Goal: Task Accomplishment & Management: Manage account settings

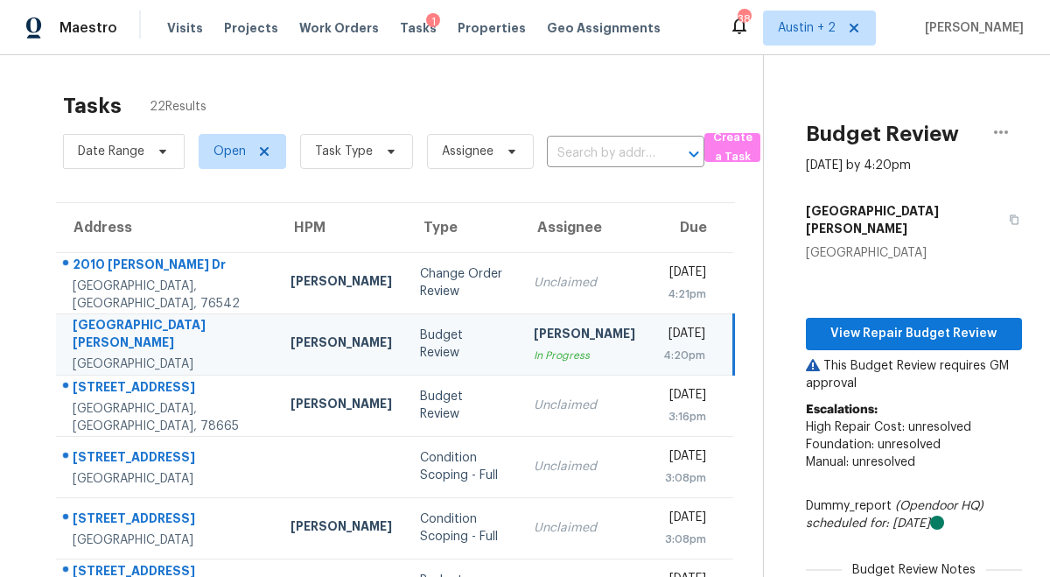
scroll to position [206, 0]
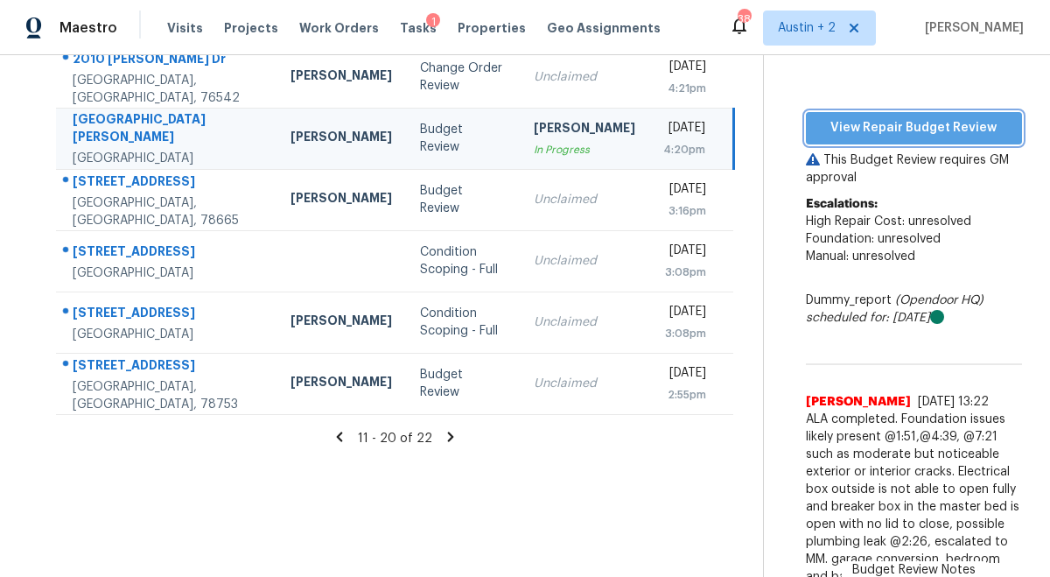
click at [835, 118] on span "View Repair Budget Review" at bounding box center [914, 128] width 188 height 22
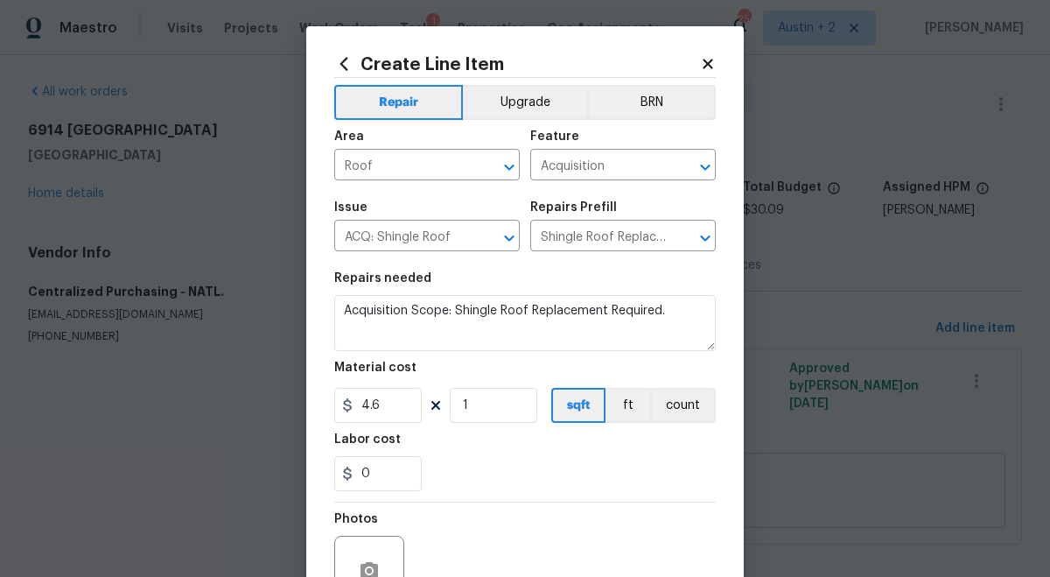
click at [703, 67] on icon at bounding box center [708, 64] width 10 height 10
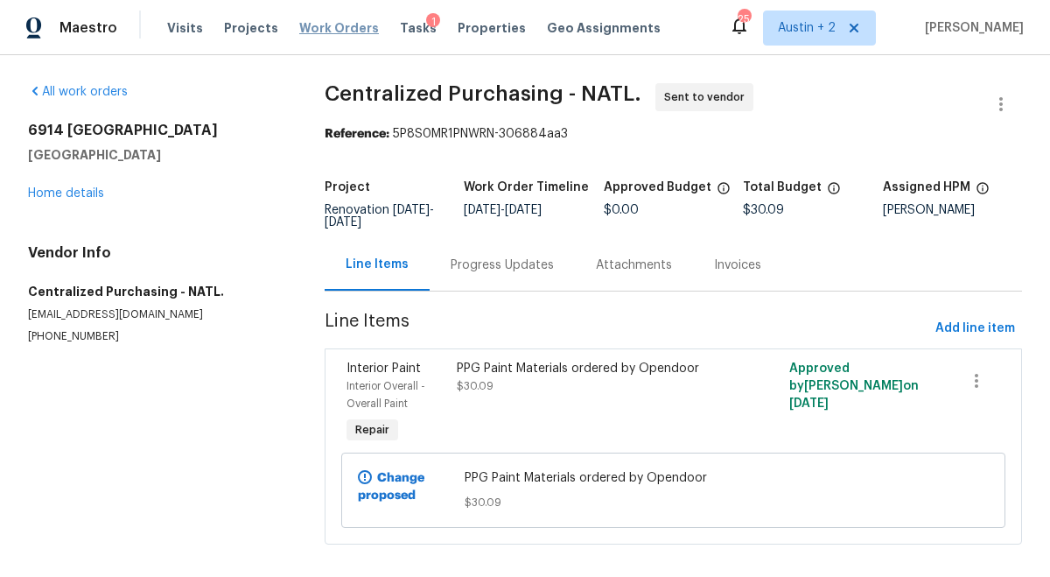
click at [334, 24] on span "Work Orders" at bounding box center [339, 27] width 80 height 17
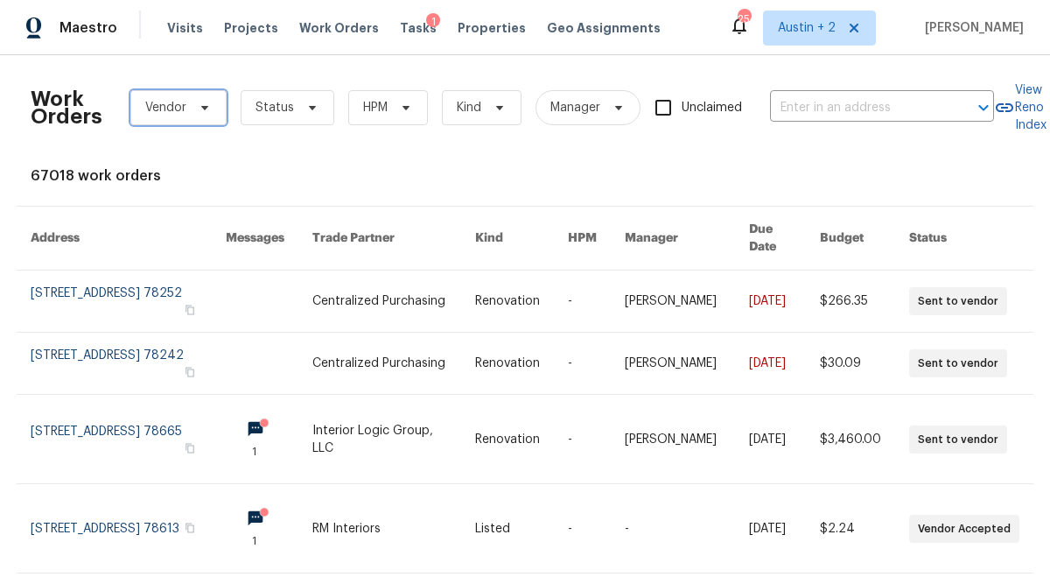
click at [190, 108] on span "Vendor" at bounding box center [178, 107] width 96 height 35
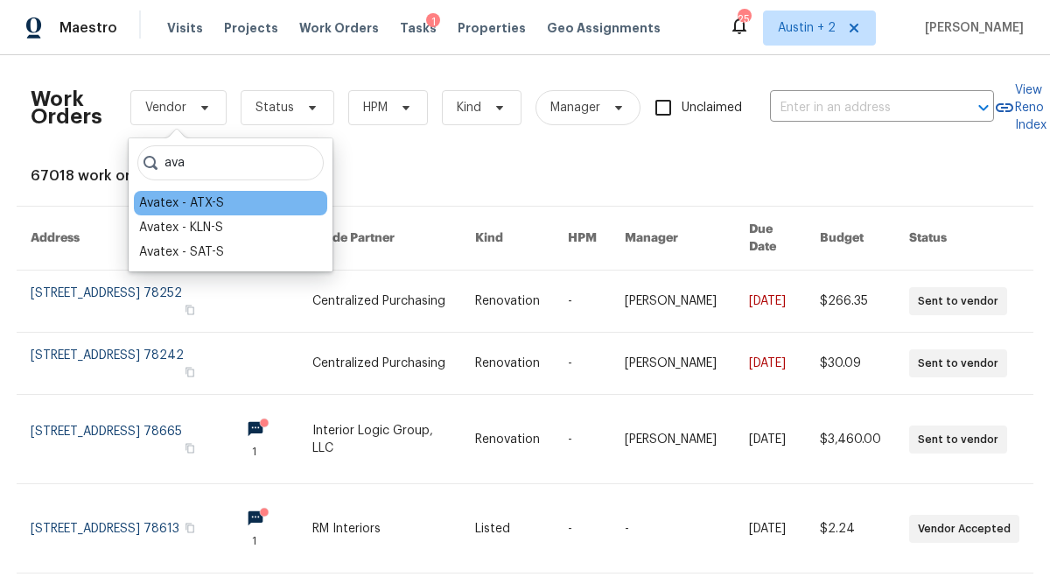
type input "ava"
click at [237, 198] on div "Avatex - ATX-S" at bounding box center [230, 203] width 193 height 24
click at [210, 202] on div "Avatex - ATX-S" at bounding box center [181, 202] width 85 height 17
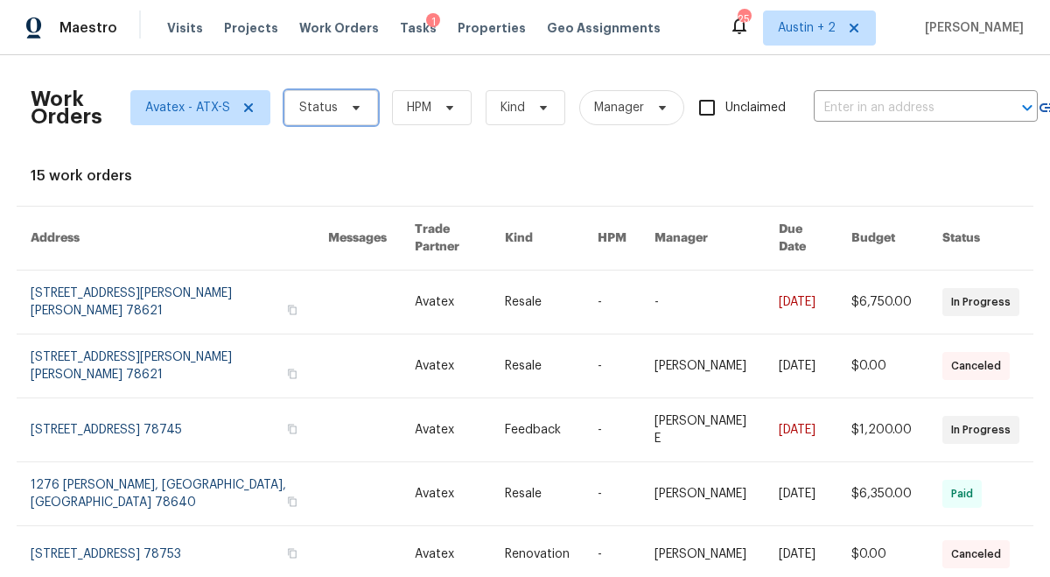
click at [359, 113] on span "Status" at bounding box center [331, 107] width 94 height 35
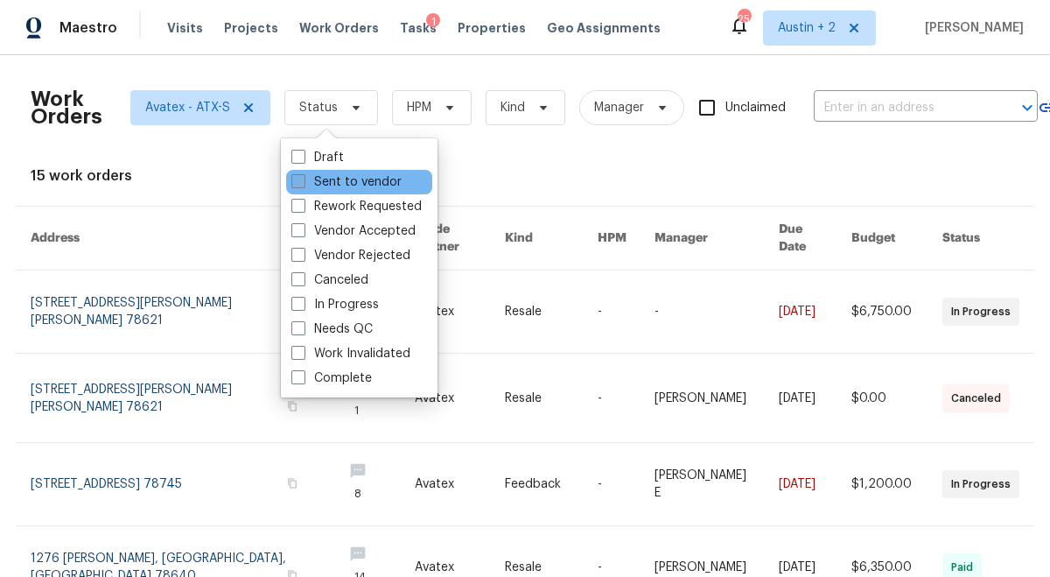
click at [351, 178] on label "Sent to vendor" at bounding box center [346, 181] width 110 height 17
click at [303, 178] on input "Sent to vendor" at bounding box center [296, 178] width 11 height 11
checkbox input "true"
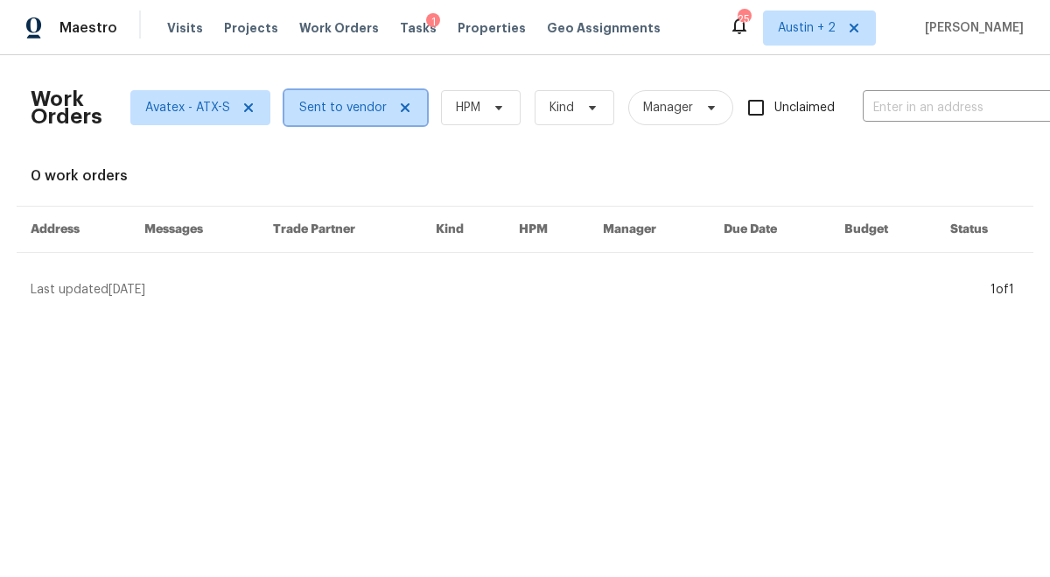
click at [401, 109] on icon at bounding box center [405, 107] width 9 height 9
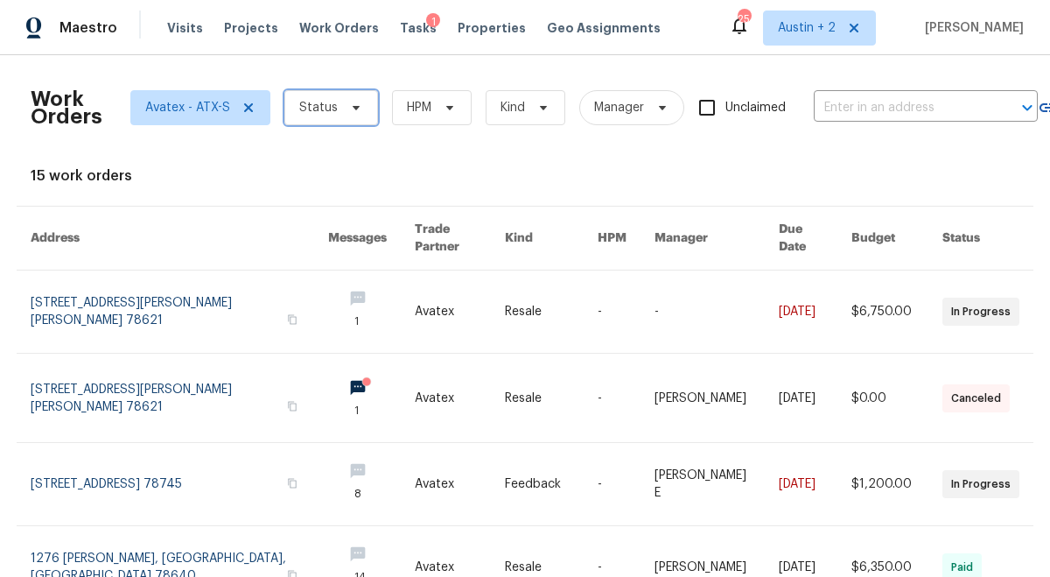
click at [352, 115] on span "Status" at bounding box center [331, 107] width 94 height 35
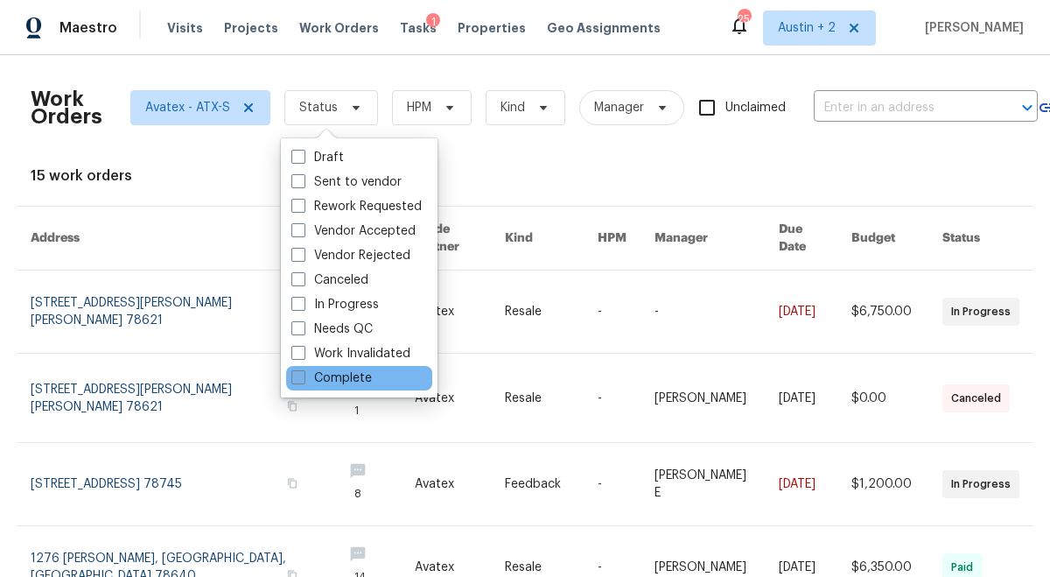
click at [351, 380] on label "Complete" at bounding box center [331, 377] width 80 height 17
click at [303, 380] on input "Complete" at bounding box center [296, 374] width 11 height 11
checkbox input "true"
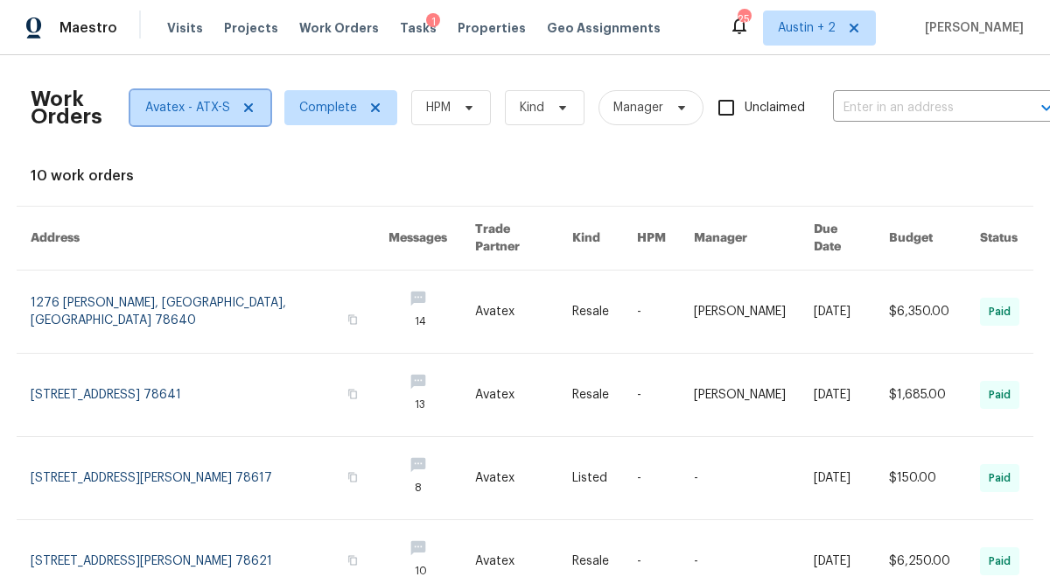
click at [213, 112] on span "Avatex - ATX-S" at bounding box center [187, 107] width 85 height 17
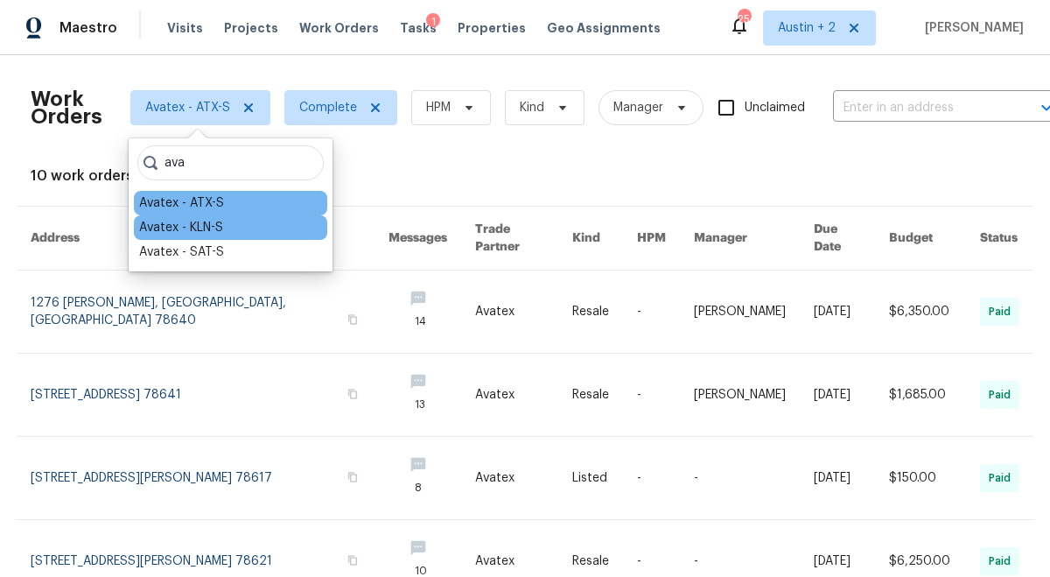
type input "ava"
click at [206, 221] on div "Avatex - KLN-S" at bounding box center [181, 227] width 84 height 17
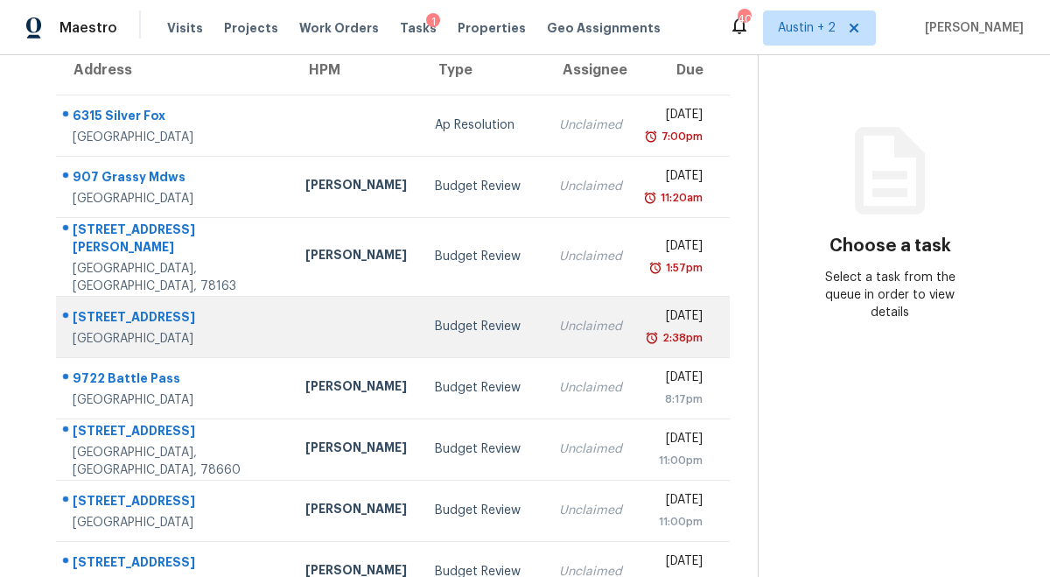
scroll to position [334, 0]
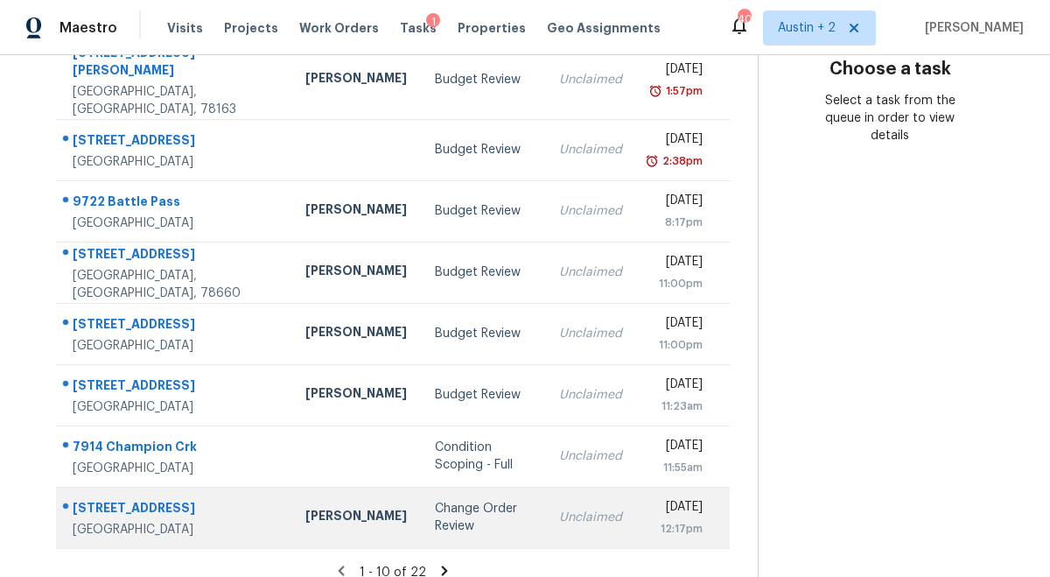
click at [435, 500] on div "Change Order Review" at bounding box center [483, 517] width 97 height 35
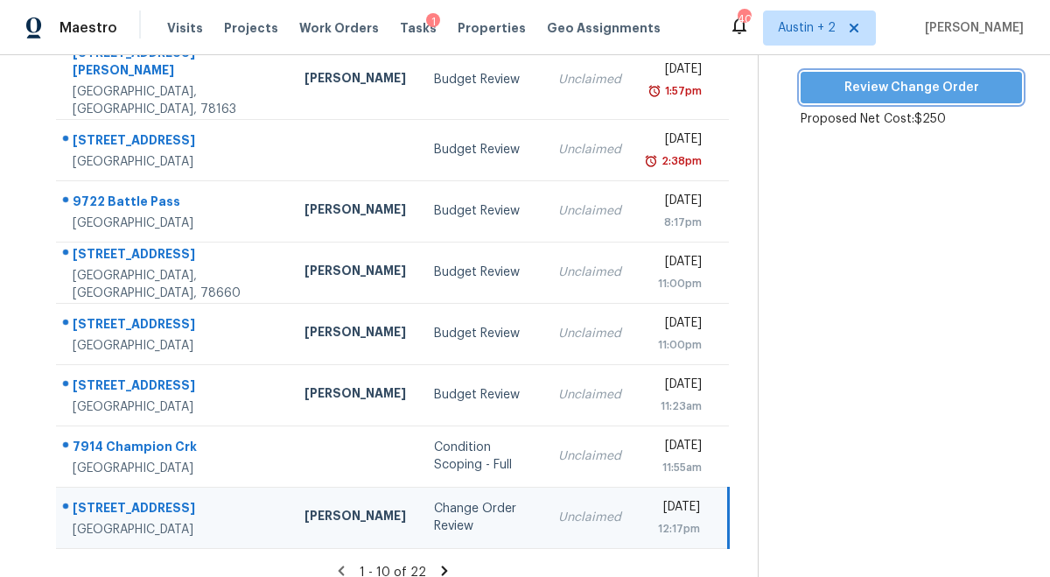
click at [910, 94] on span "Review Change Order" at bounding box center [911, 88] width 193 height 22
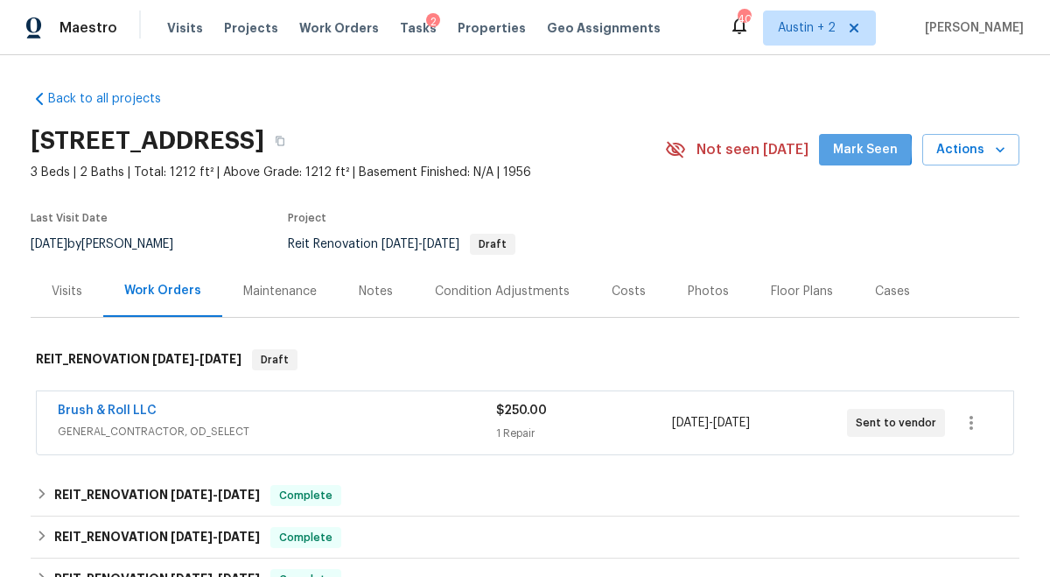
click at [841, 149] on span "Mark Seen" at bounding box center [865, 150] width 65 height 22
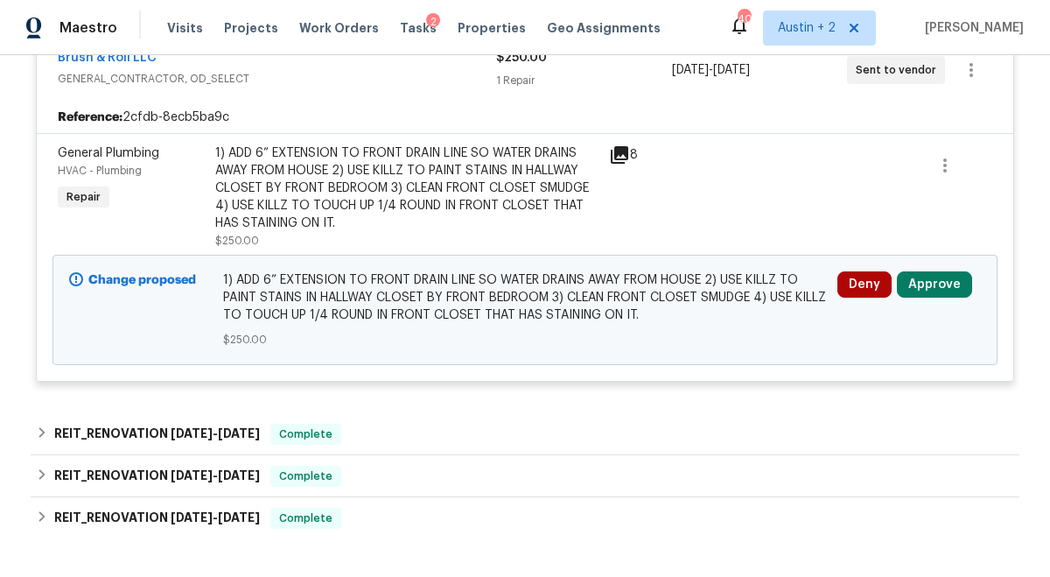
scroll to position [368, 0]
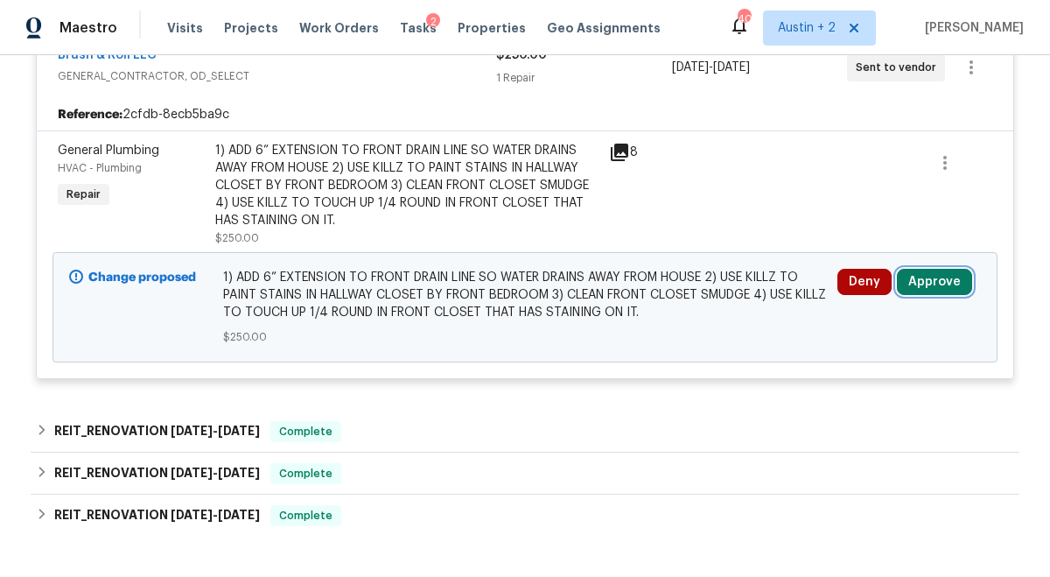
click at [913, 283] on button "Approve" at bounding box center [934, 282] width 75 height 26
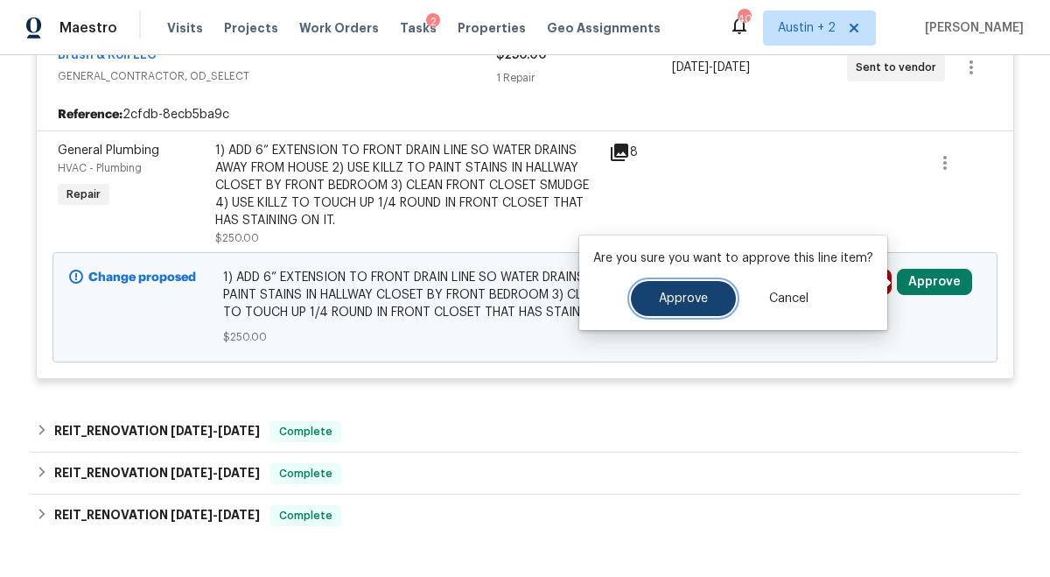
click at [676, 308] on button "Approve" at bounding box center [683, 298] width 105 height 35
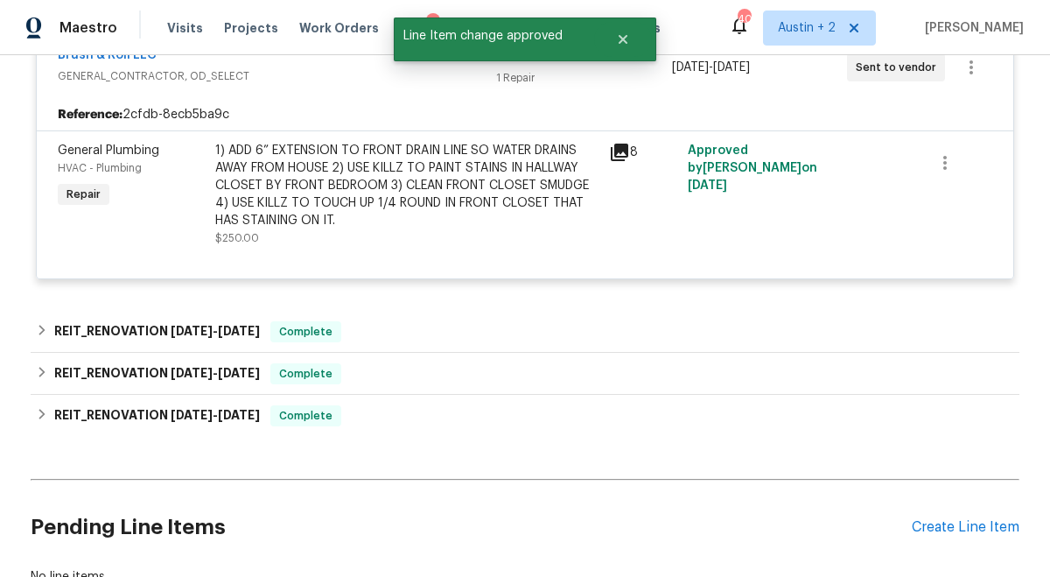
click at [400, 29] on span "Tasks" at bounding box center [418, 28] width 37 height 12
